Goal: Task Accomplishment & Management: Complete application form

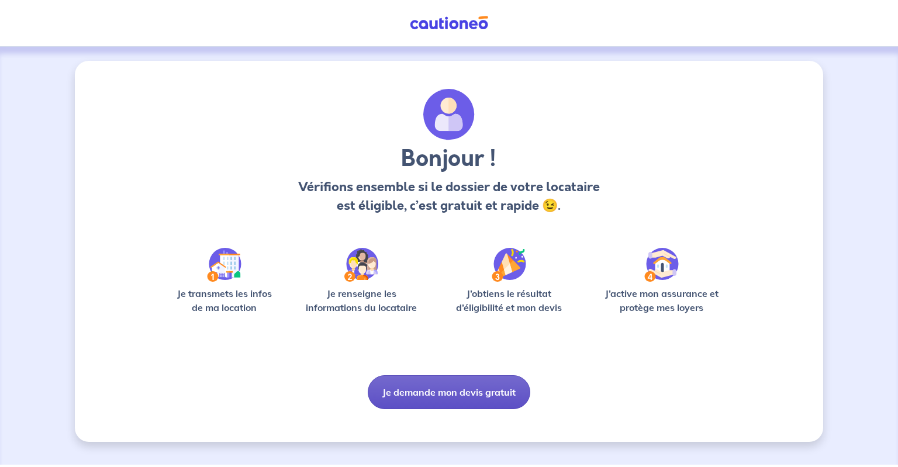
click at [440, 394] on button "Je demande mon devis gratuit" at bounding box center [449, 392] width 162 height 34
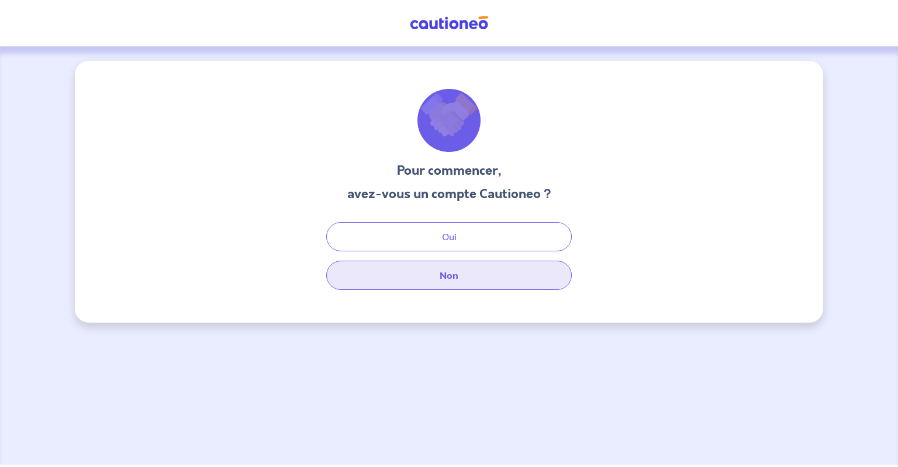
click at [453, 287] on button "Non" at bounding box center [448, 275] width 245 height 29
